Goal: Transaction & Acquisition: Purchase product/service

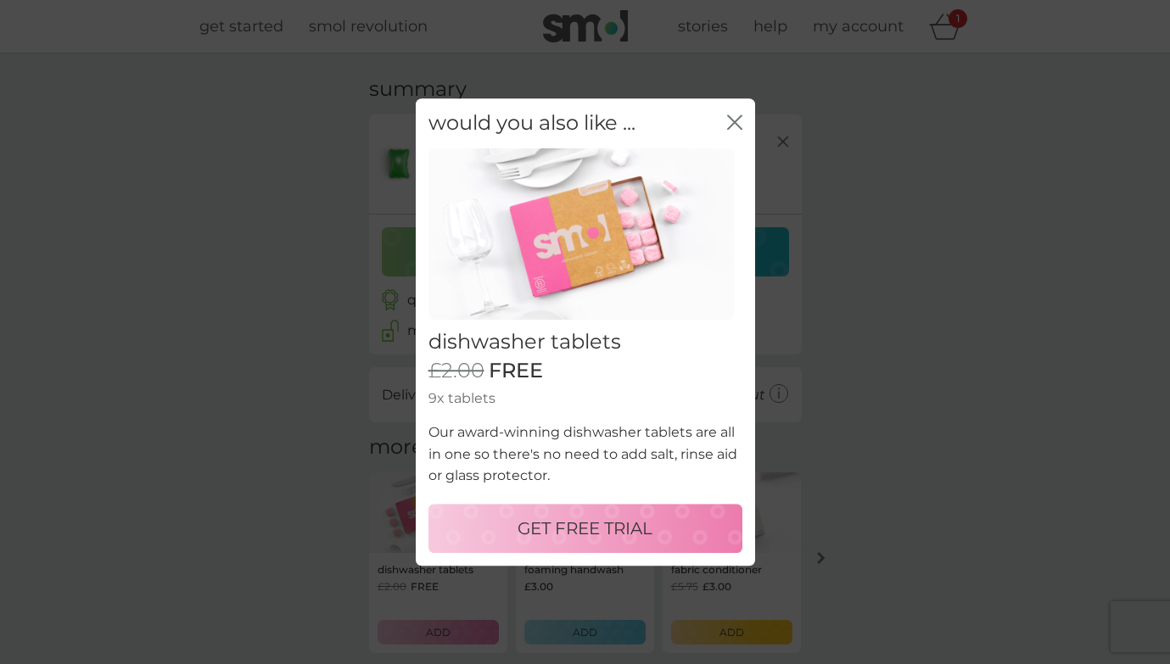
click at [582, 525] on p "GET FREE TRIAL" at bounding box center [584, 528] width 135 height 27
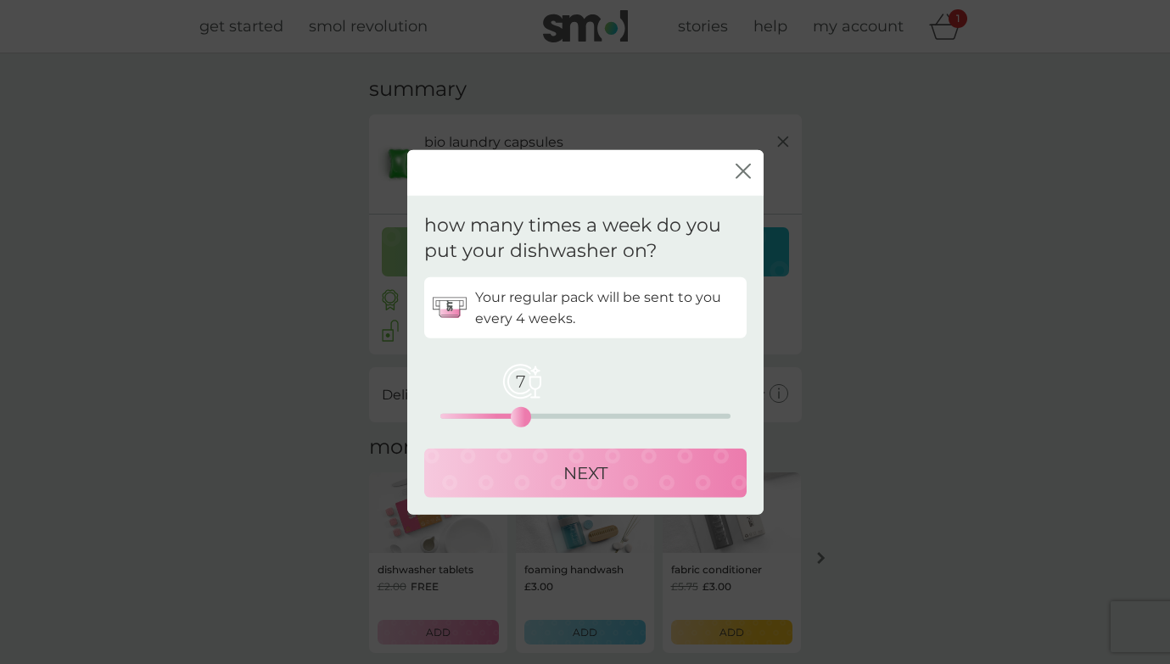
drag, startPoint x: 436, startPoint y: 416, endPoint x: 525, endPoint y: 423, distance: 89.4
click at [524, 421] on div "7" at bounding box center [520, 417] width 7 height 7
click at [594, 476] on p "NEXT" at bounding box center [585, 473] width 44 height 27
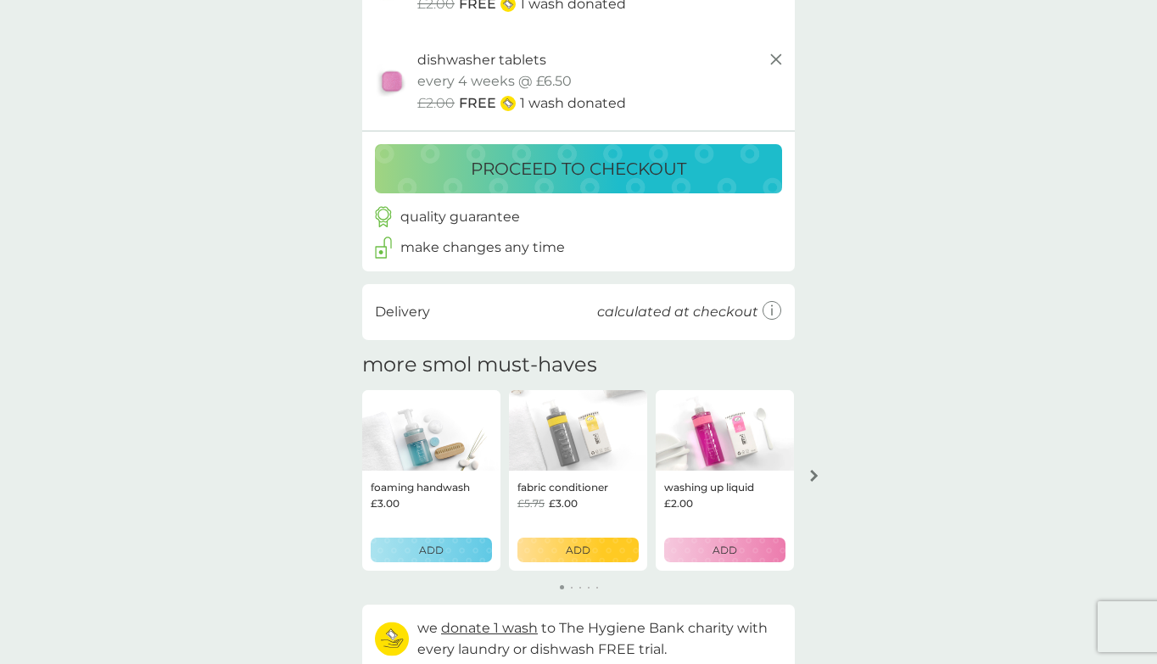
scroll to position [187, 0]
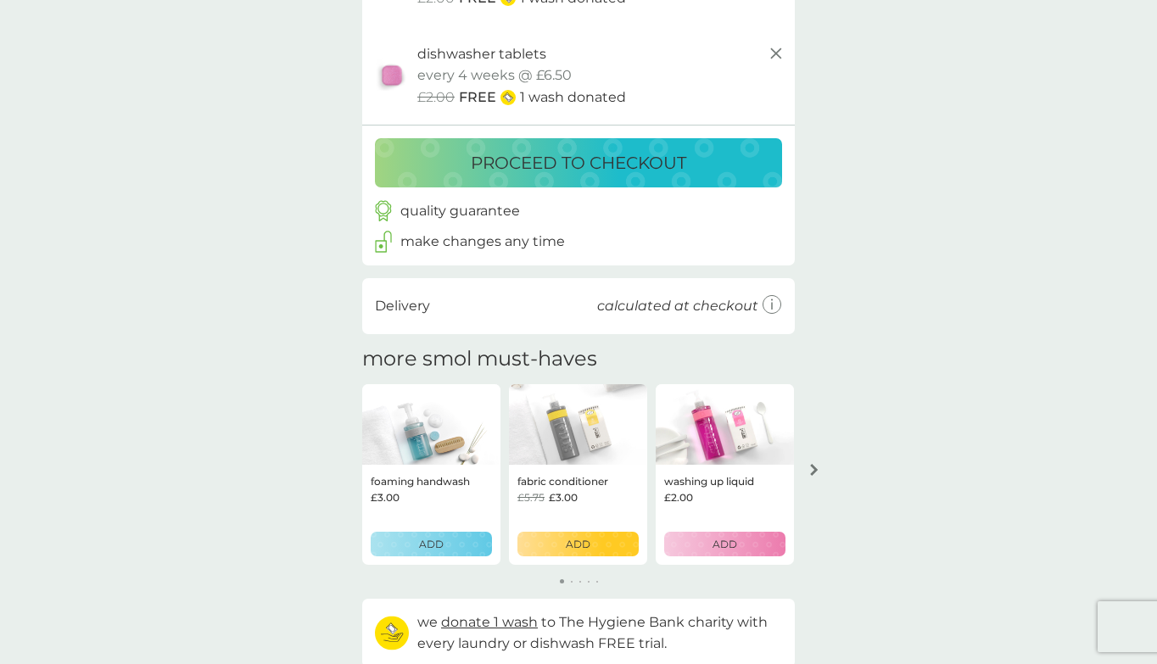
click at [562, 547] on div "ADD" at bounding box center [577, 544] width 99 height 16
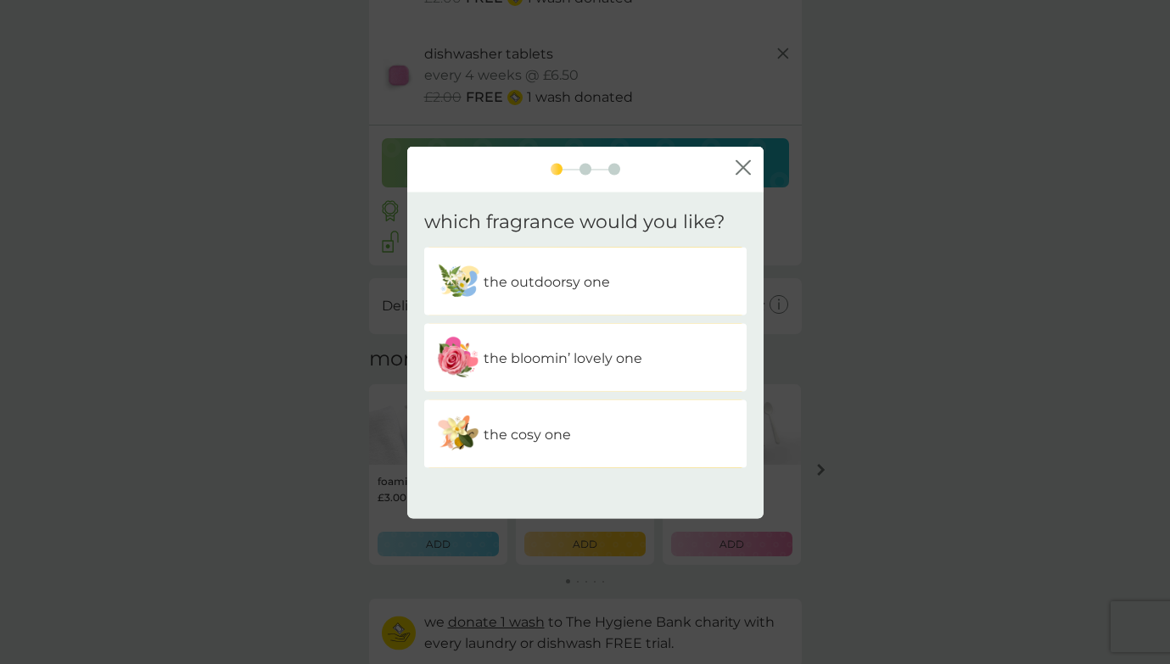
click at [513, 288] on p "the outdoorsy one" at bounding box center [546, 282] width 126 height 22
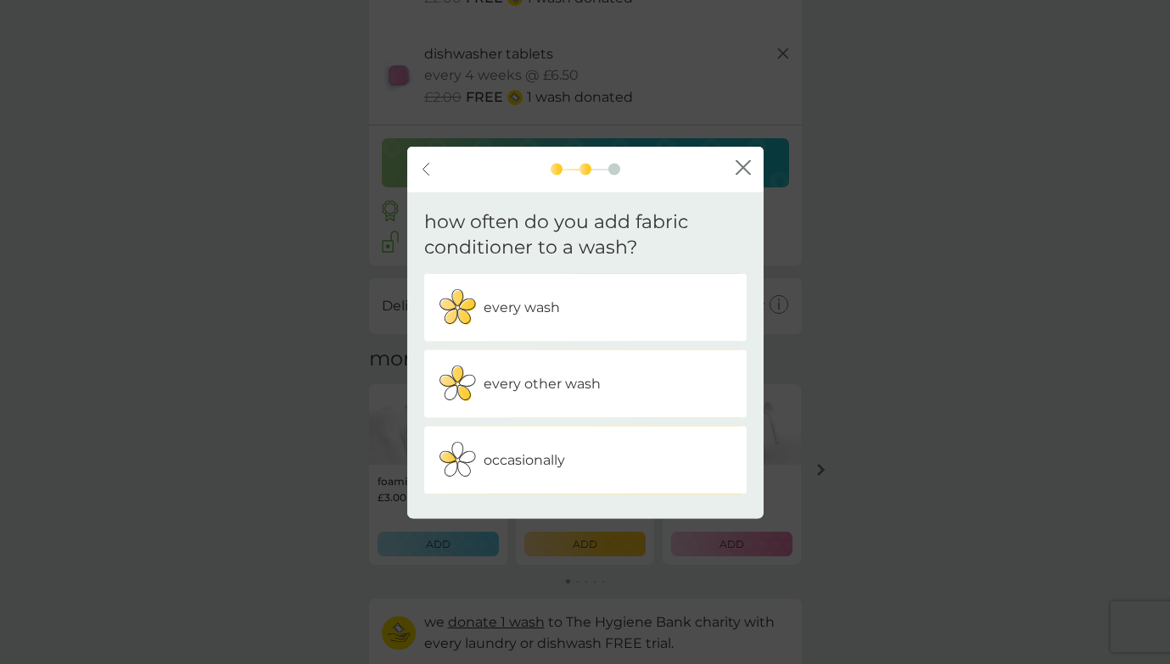
click at [513, 305] on p "every wash" at bounding box center [521, 308] width 76 height 22
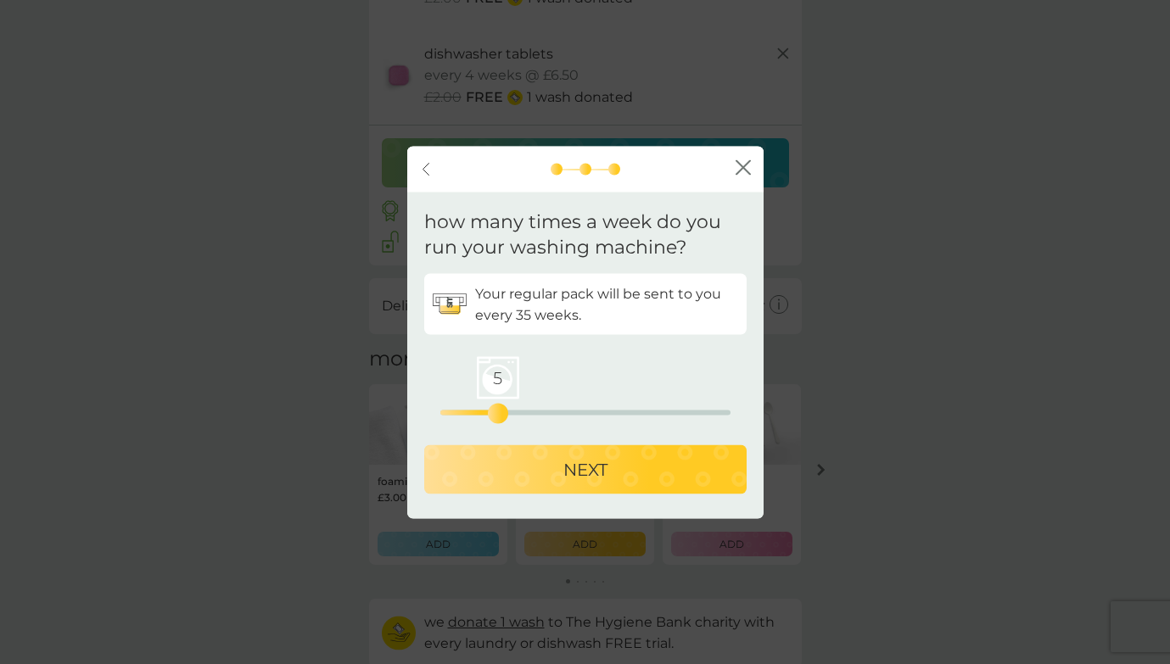
drag, startPoint x: 444, startPoint y: 411, endPoint x: 497, endPoint y: 416, distance: 52.8
click at [497, 416] on div "5" at bounding box center [498, 414] width 7 height 7
click at [580, 472] on p "NEXT" at bounding box center [585, 469] width 44 height 27
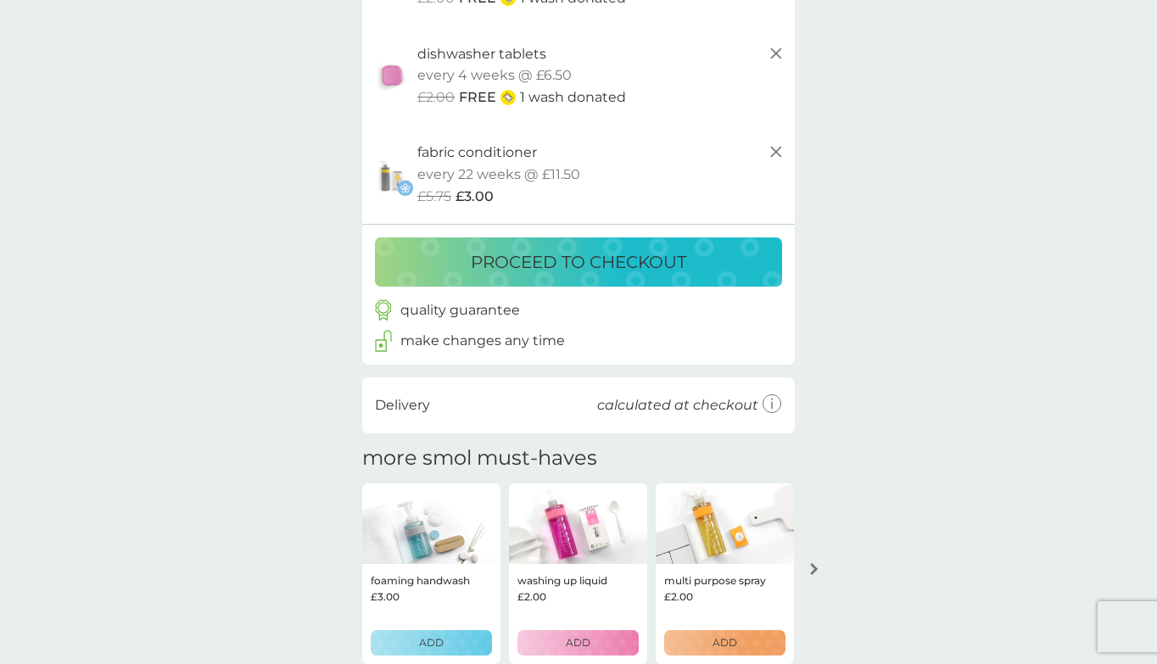
click at [557, 257] on p "proceed to checkout" at bounding box center [578, 262] width 215 height 27
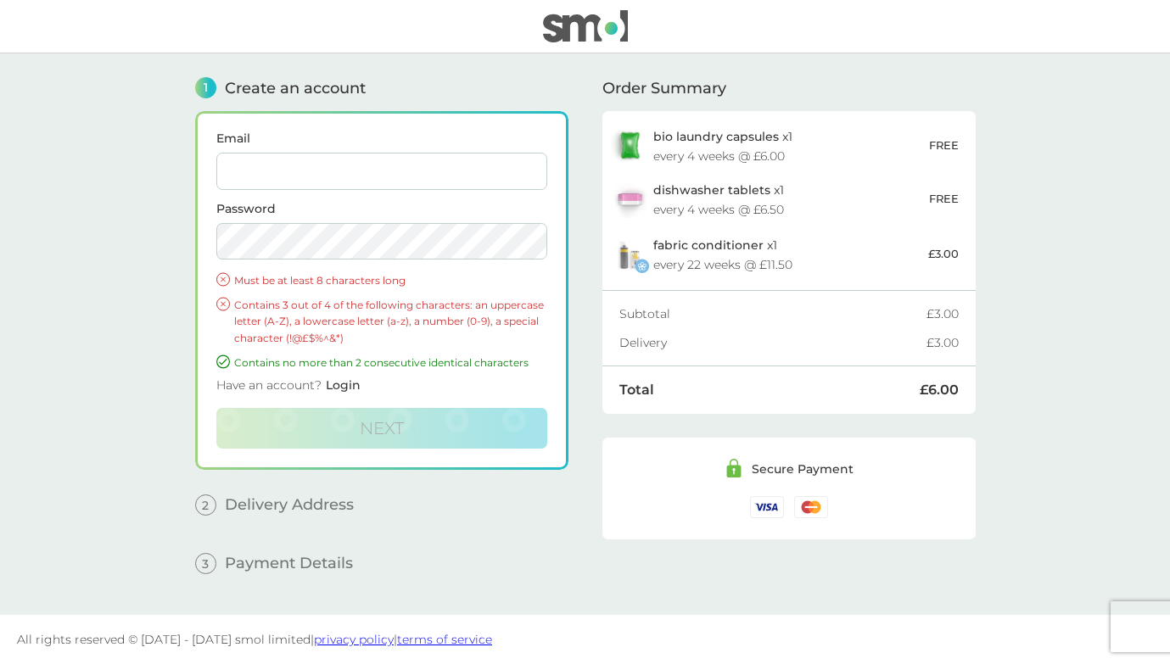
click at [252, 178] on input "Email" at bounding box center [381, 171] width 331 height 37
type input "nickymayers@yahoo.com"
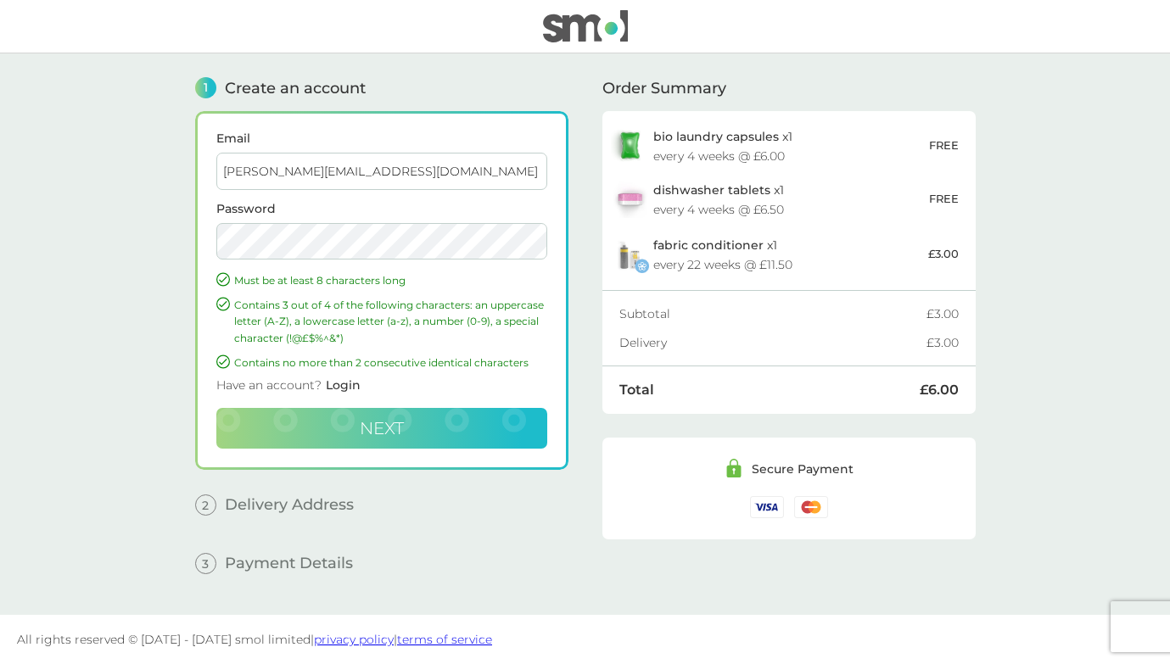
click at [411, 431] on button "Next" at bounding box center [381, 428] width 331 height 41
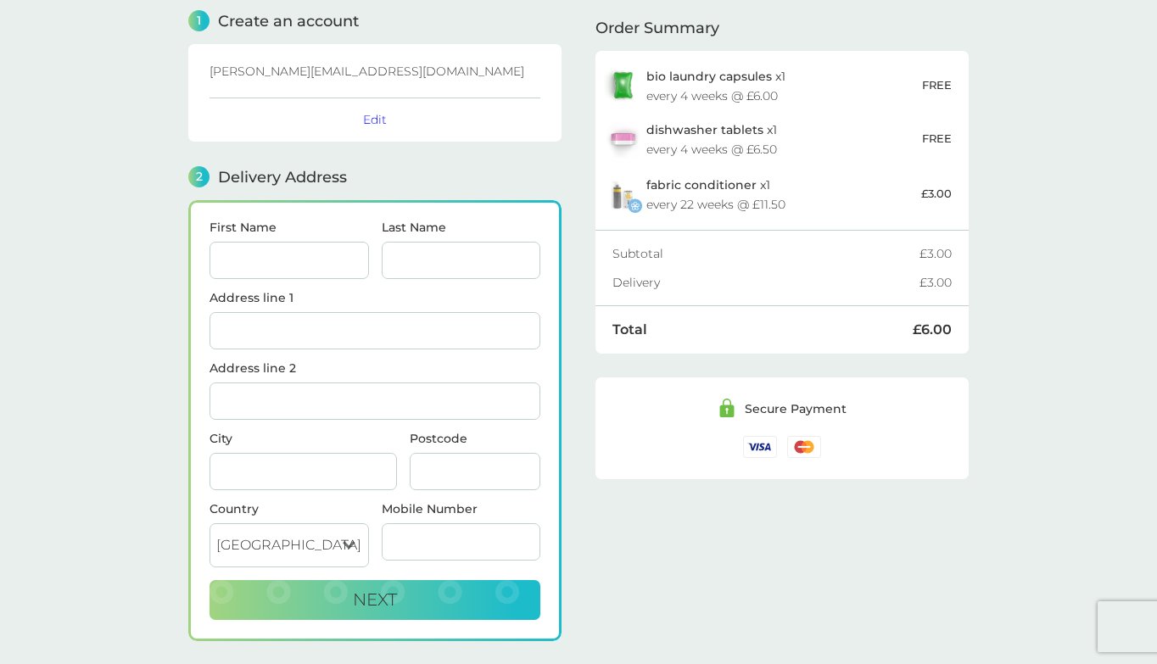
scroll to position [58, 0]
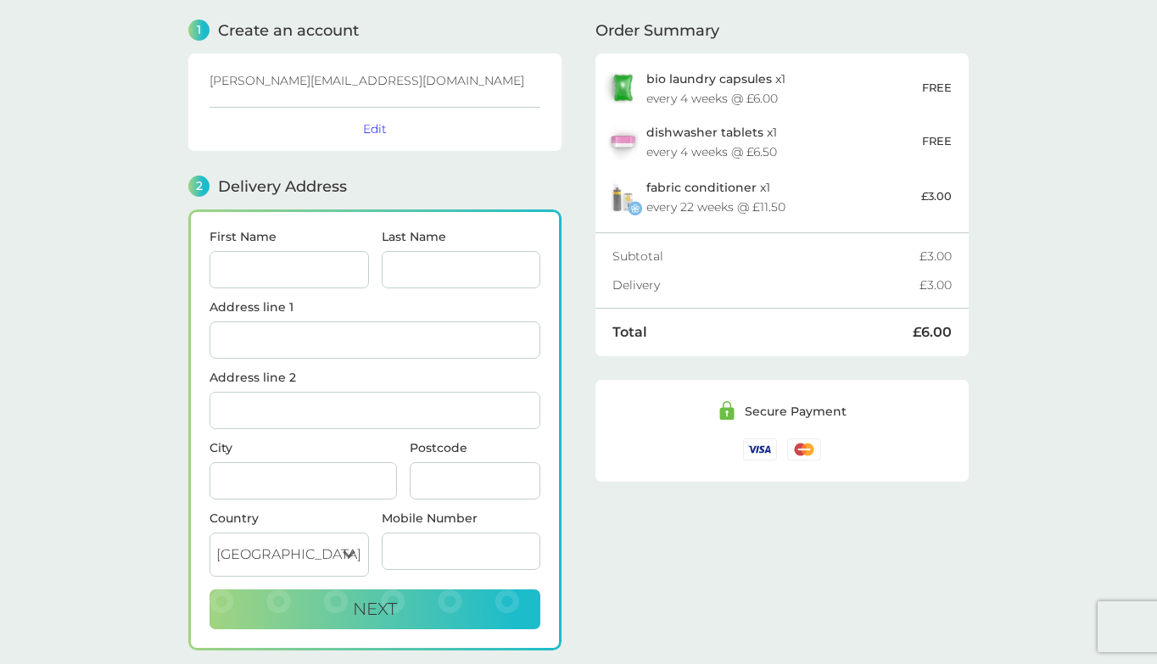
click at [300, 283] on input "First Name" at bounding box center [289, 269] width 159 height 37
type input "[PERSON_NAME]"
type input "ORBINE"
type input "51 Foxes [PERSON_NAME]"
type input "Blackheath"
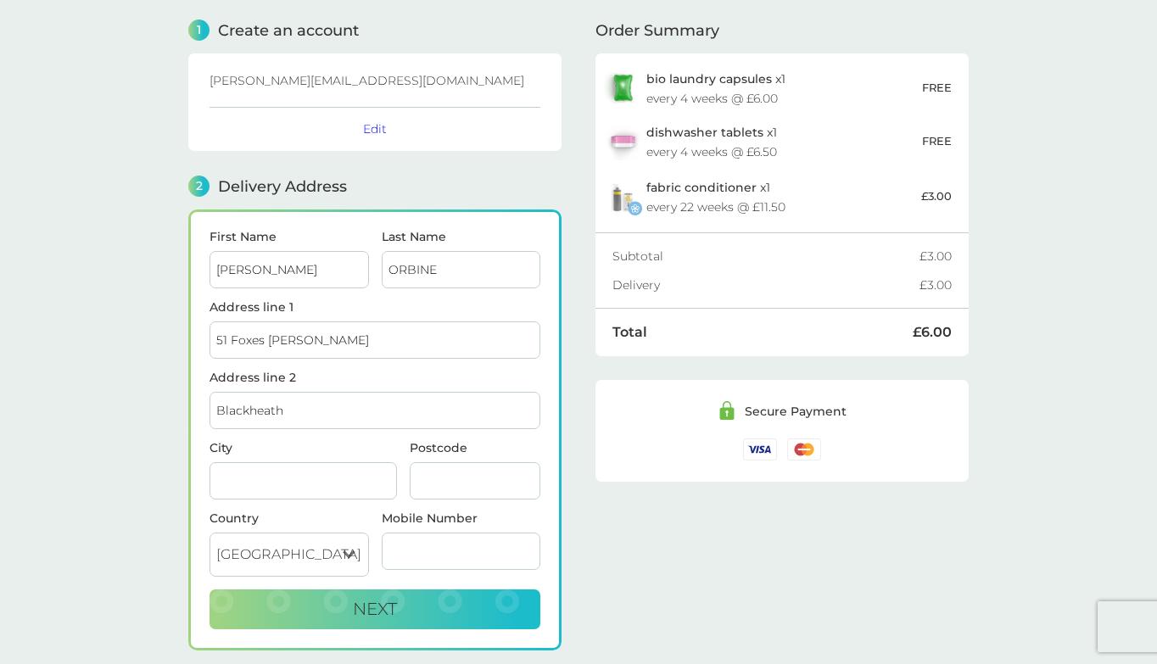
type input "[GEOGRAPHIC_DATA]"
type input "SE3 9BH"
type input "07720880866"
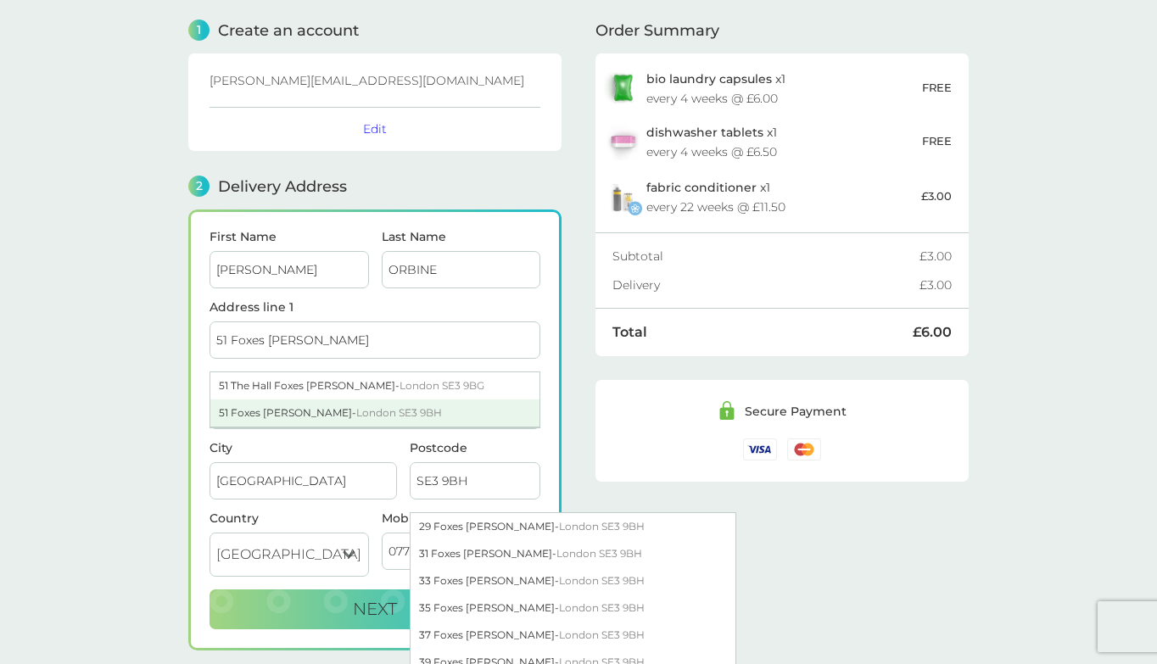
click at [272, 411] on div "51 Foxes Dale - London SE3 9BH" at bounding box center [374, 413] width 329 height 27
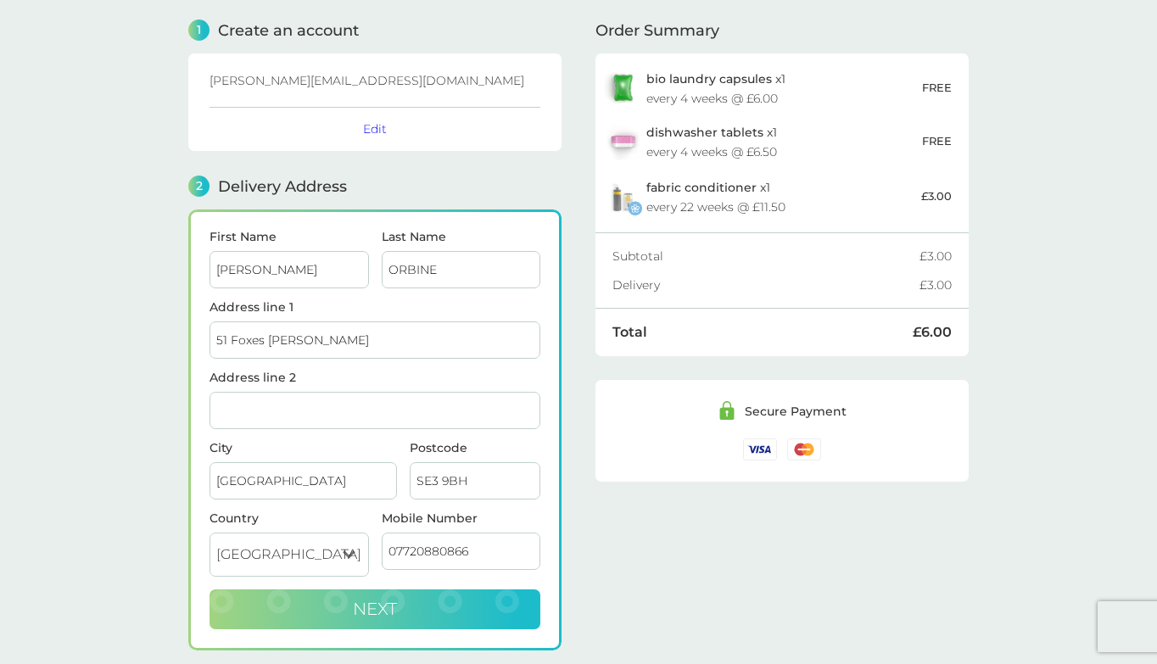
click at [419, 611] on button "Next" at bounding box center [375, 610] width 331 height 41
checkbox input "true"
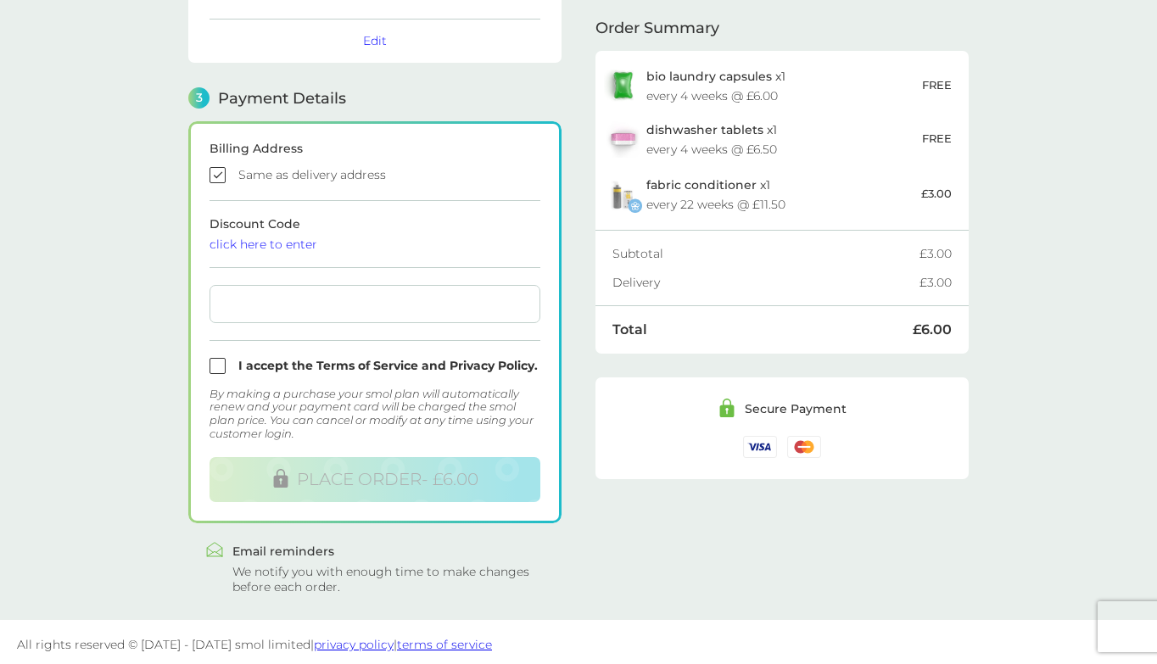
scroll to position [410, 0]
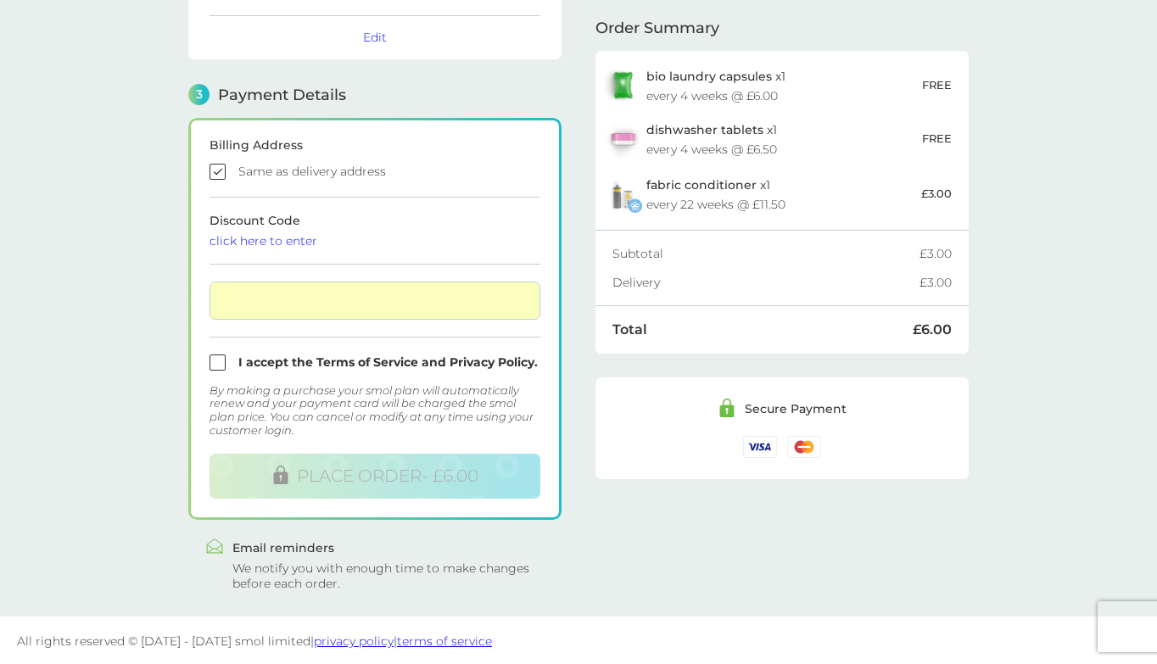
click at [218, 362] on input "checkbox" at bounding box center [375, 363] width 331 height 16
checkbox input "true"
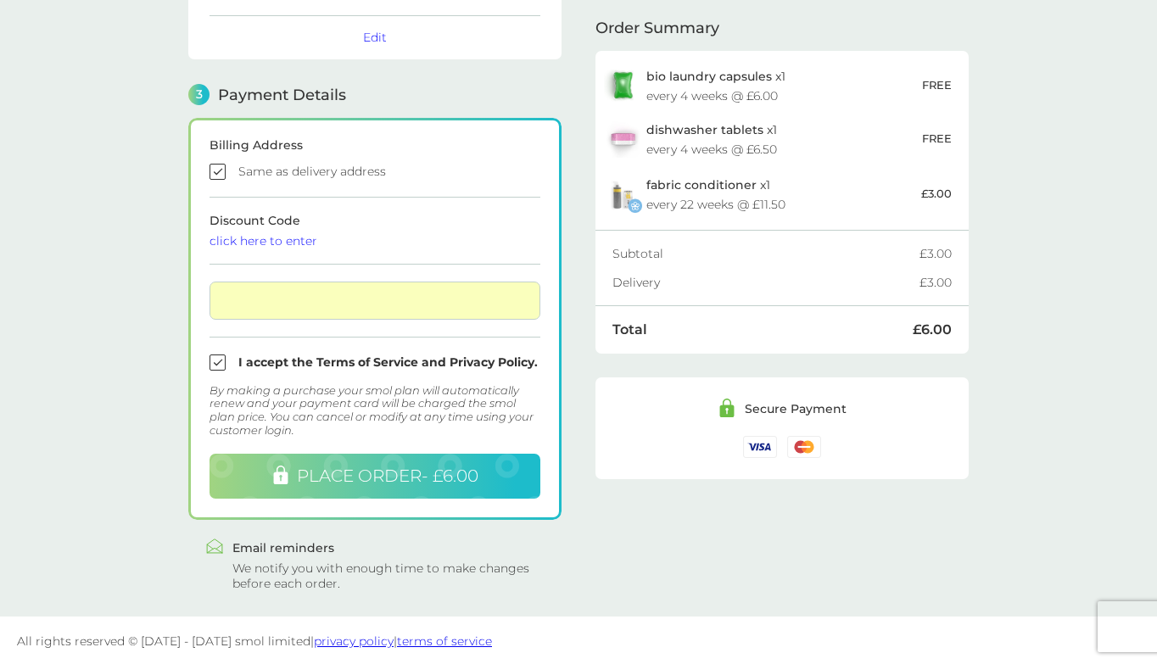
click at [349, 479] on span "PLACE ORDER - £6.00" at bounding box center [388, 476] width 182 height 20
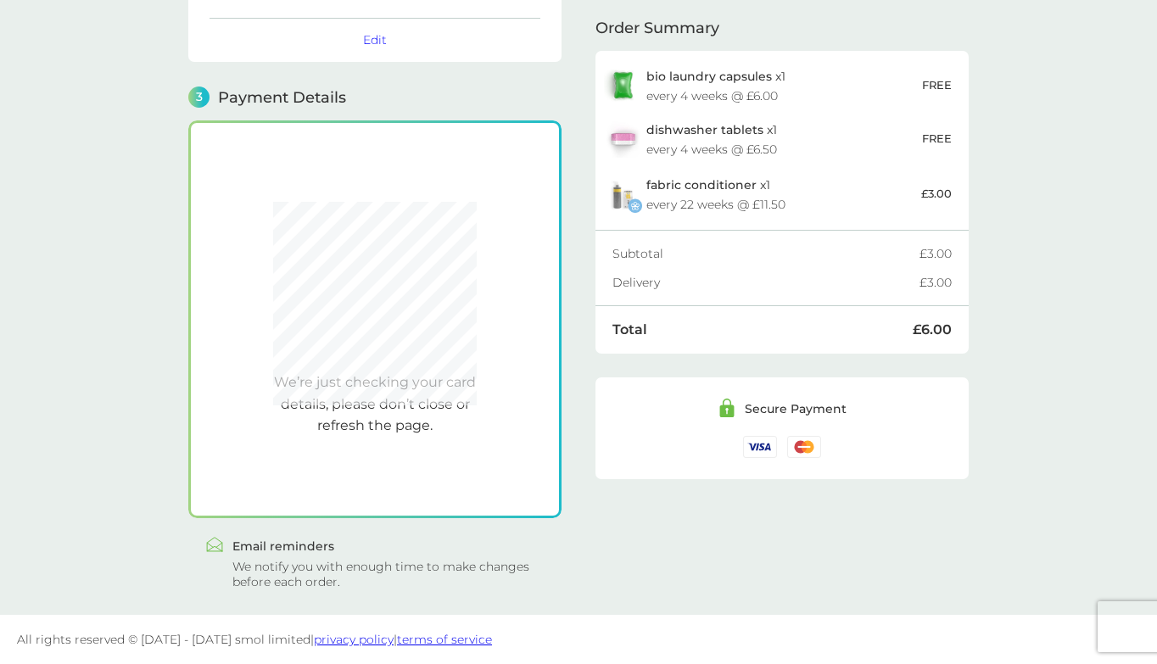
scroll to position [406, 0]
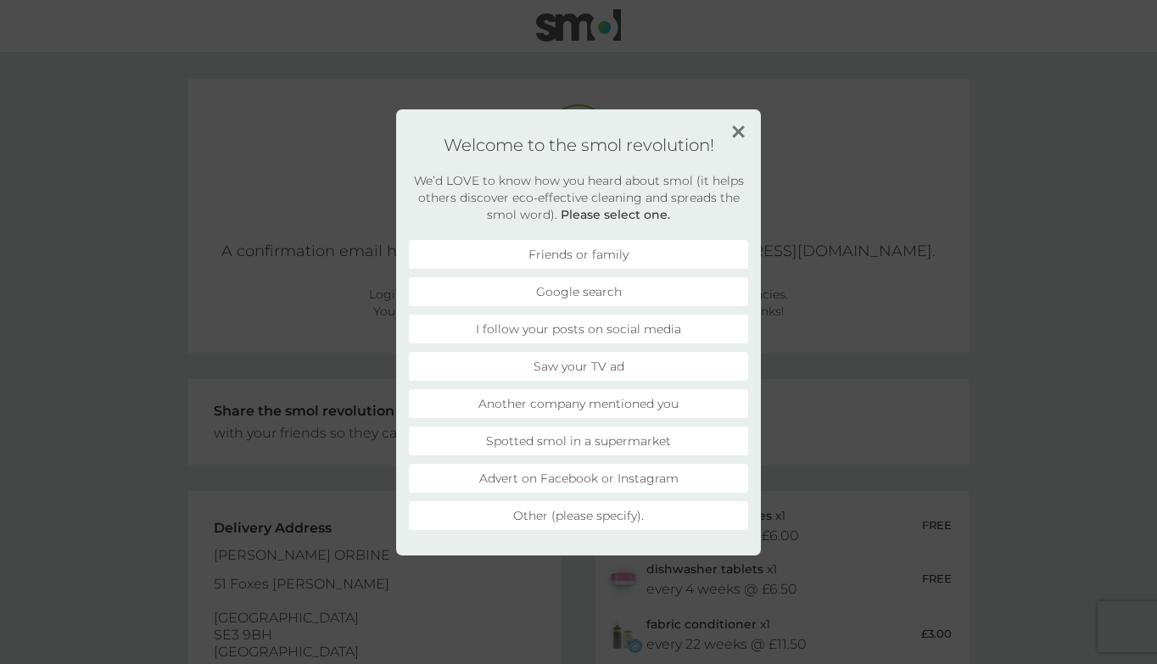
click at [546, 259] on li "Friends or family" at bounding box center [578, 254] width 339 height 29
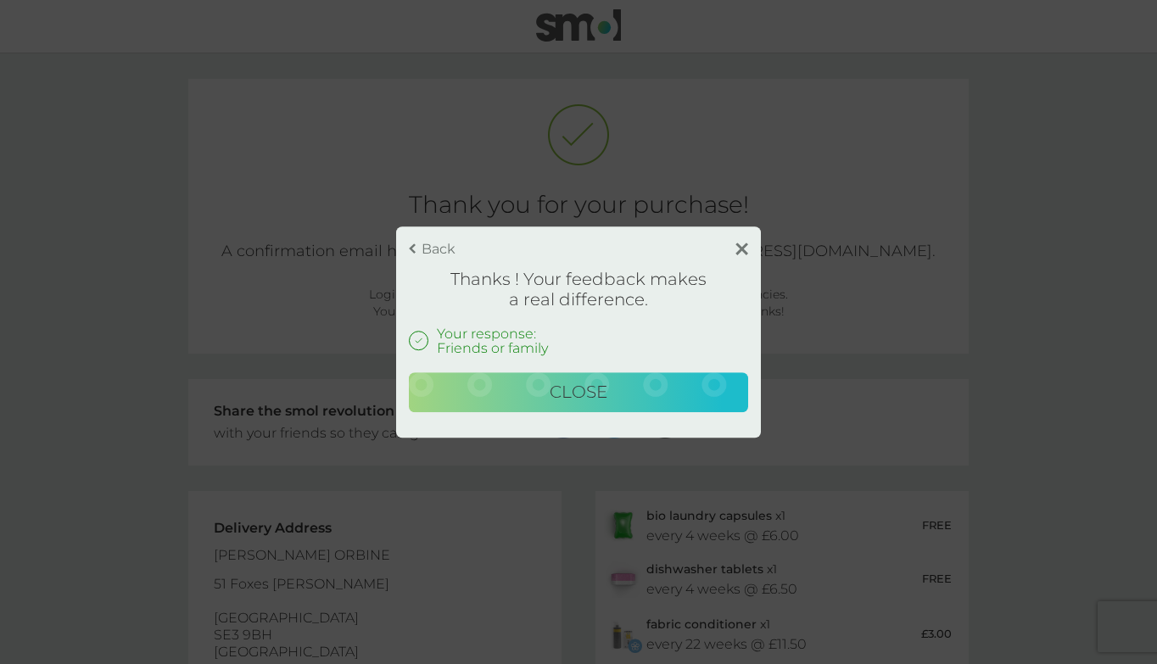
click at [743, 248] on img at bounding box center [741, 249] width 13 height 13
